Goal: Transaction & Acquisition: Purchase product/service

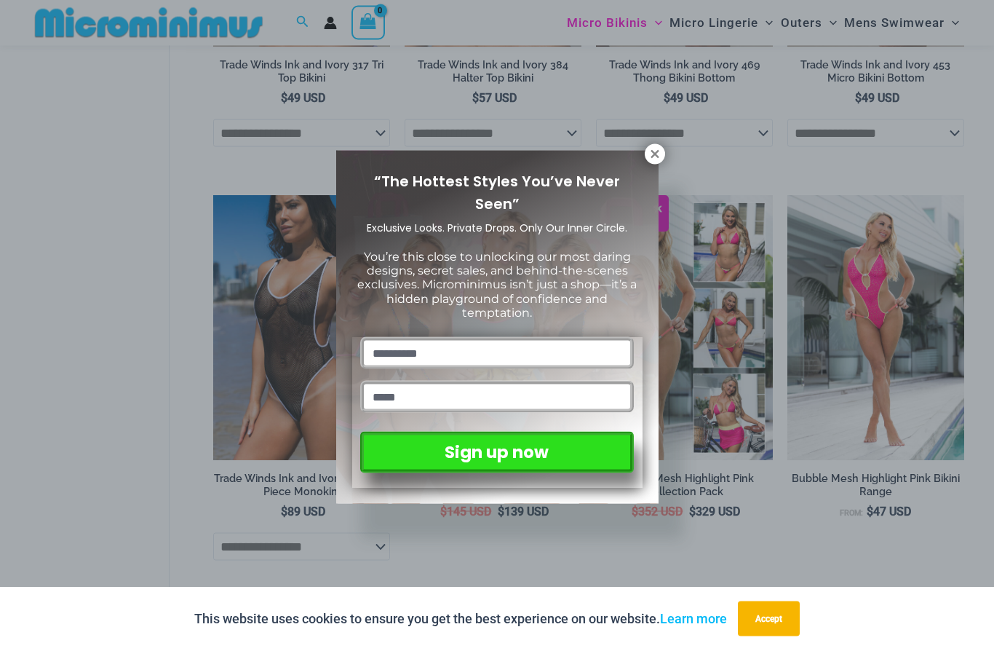
scroll to position [1567, 0]
click at [660, 156] on icon at bounding box center [655, 154] width 13 height 13
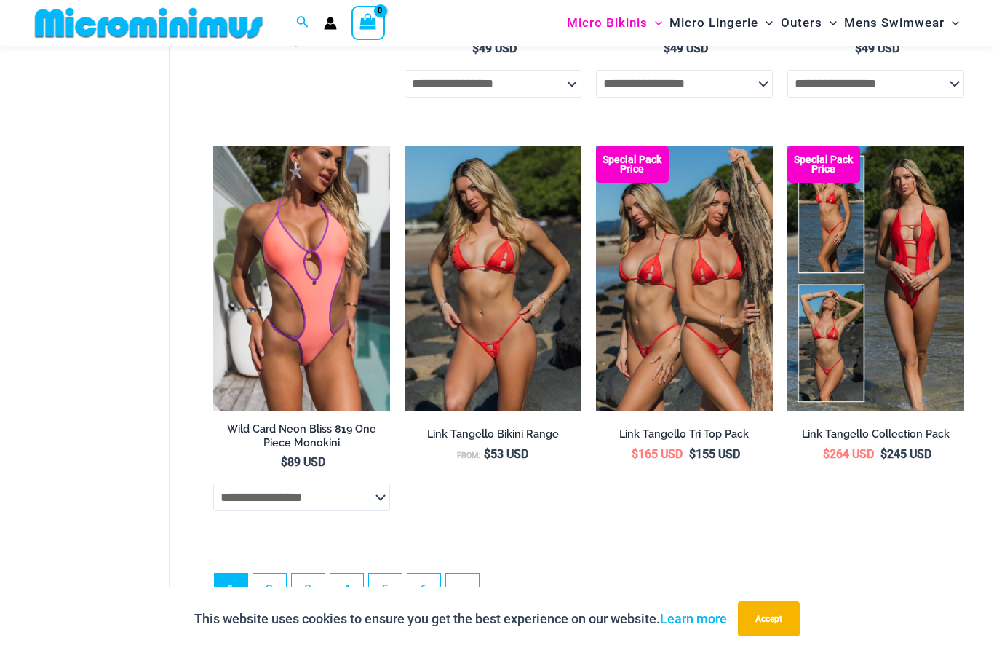
scroll to position [3272, 0]
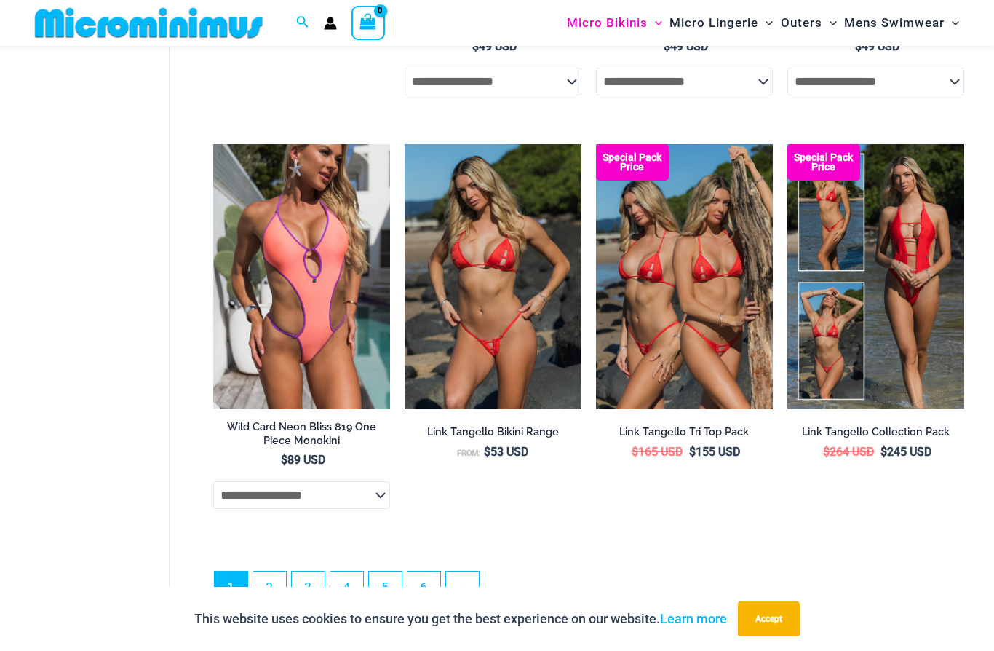
click at [283, 582] on link "2" at bounding box center [269, 587] width 33 height 33
click at [278, 571] on link "2" at bounding box center [269, 587] width 33 height 33
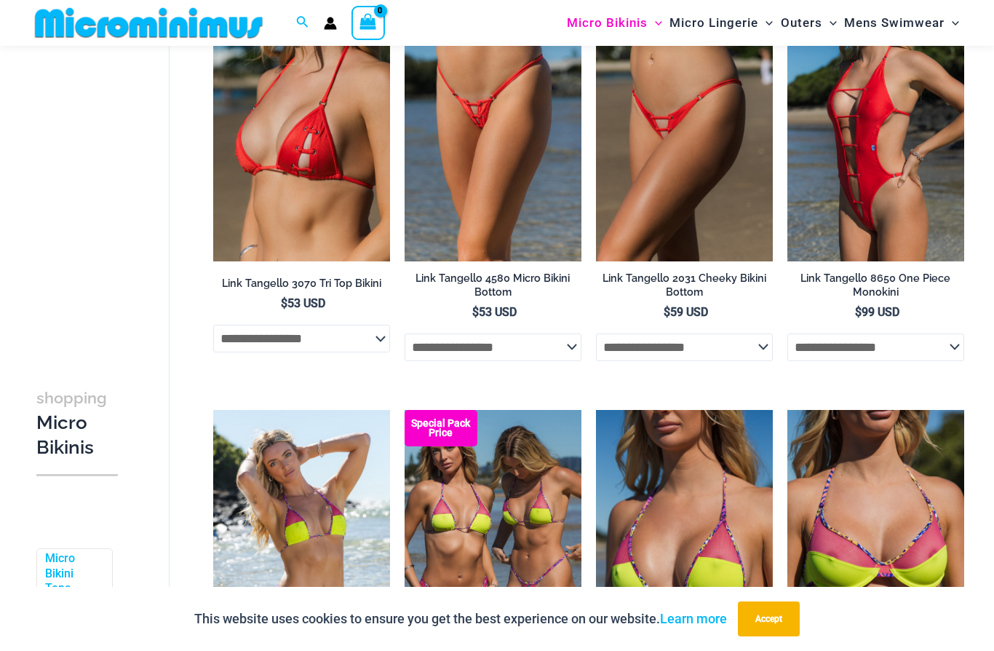
scroll to position [164, 0]
